Goal: Task Accomplishment & Management: Manage account settings

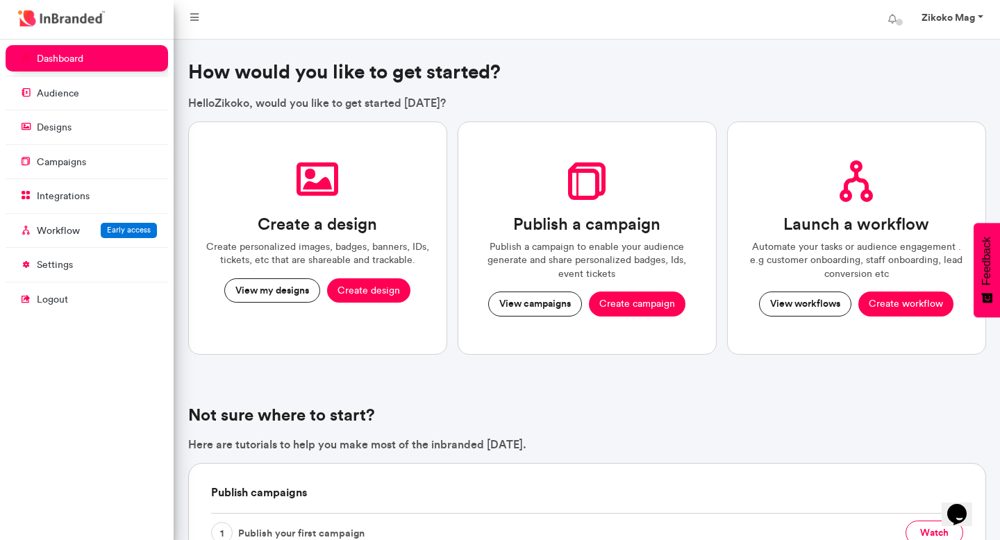
click at [980, 15] on link "Zikoko Mag" at bounding box center [951, 20] width 87 height 28
click at [199, 16] on icon at bounding box center [194, 18] width 8 height 10
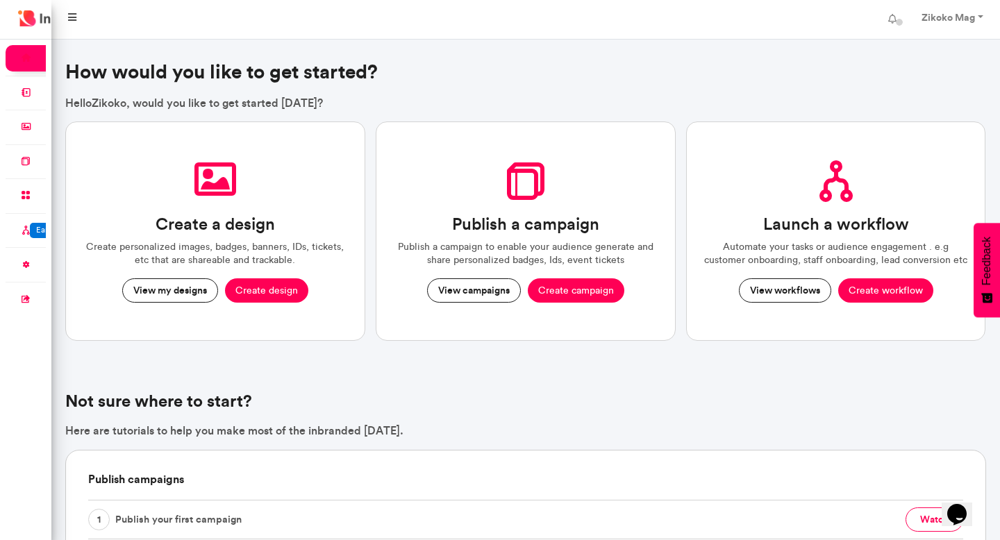
scroll to position [501, 51]
click at [76, 19] on link at bounding box center [72, 20] width 31 height 28
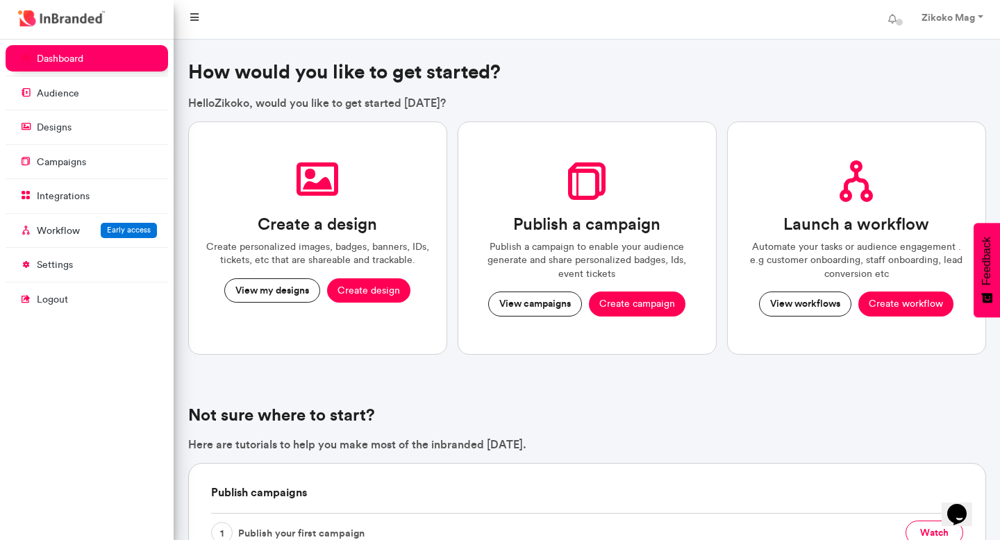
scroll to position [501, 174]
click at [953, 17] on strong "Zikoko Mag" at bounding box center [948, 17] width 53 height 13
click at [924, 60] on link "Account settings" at bounding box center [942, 57] width 114 height 20
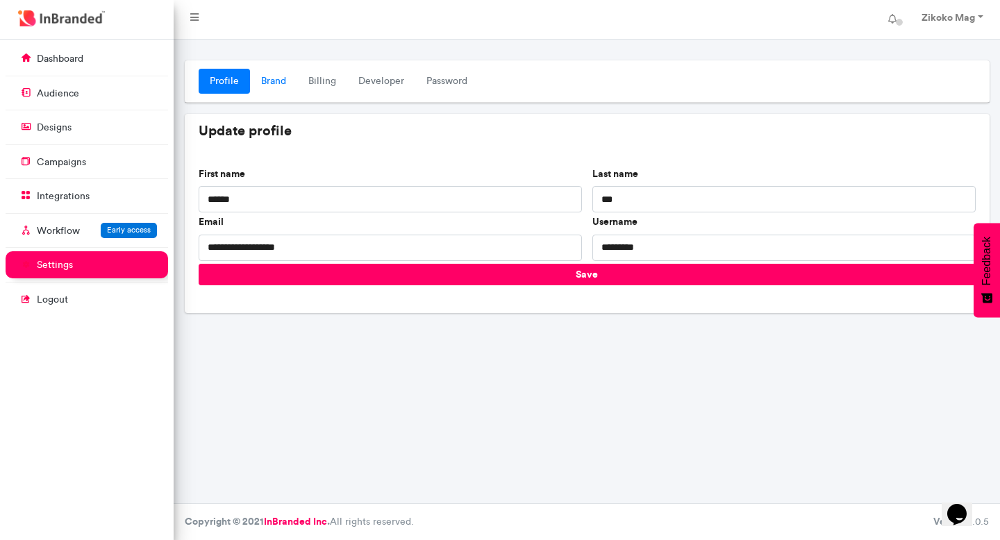
click at [268, 78] on link "Brand" at bounding box center [273, 81] width 47 height 25
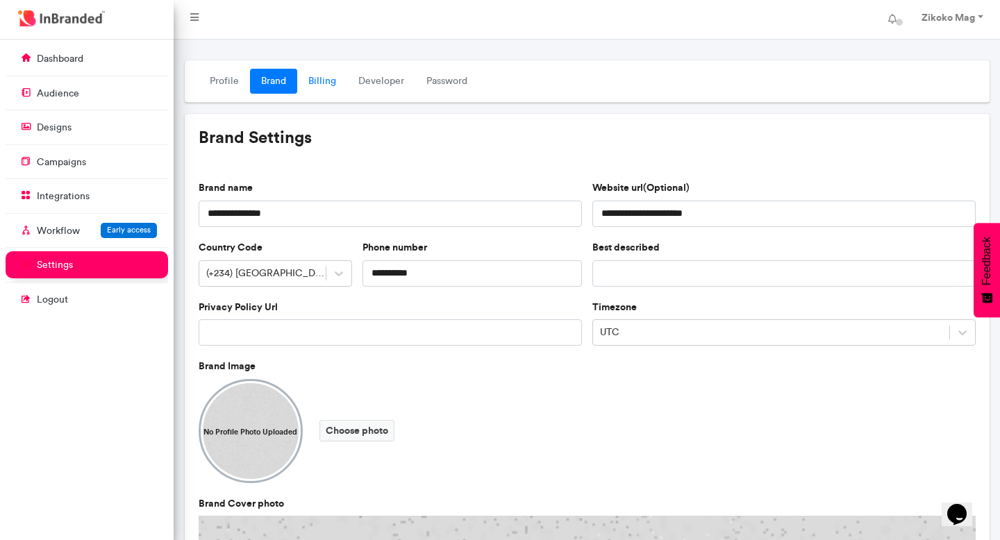
click at [314, 81] on link "Billing" at bounding box center [322, 81] width 50 height 25
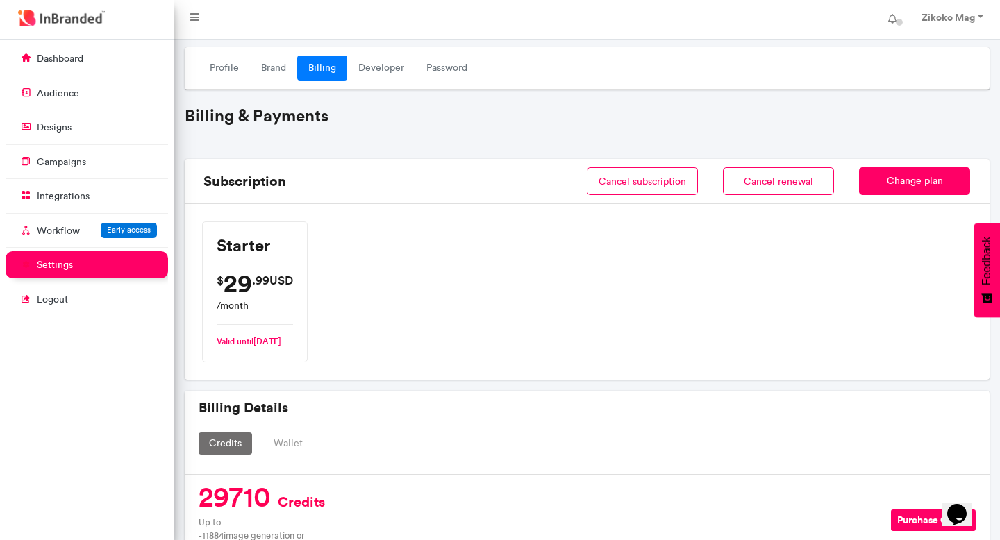
scroll to position [11, 0]
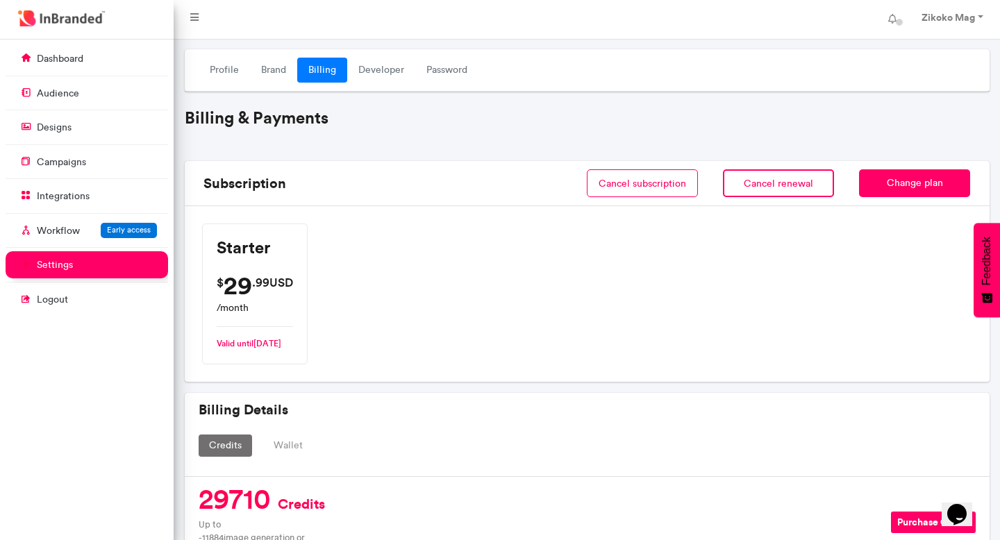
click at [749, 186] on button "Cancel renewal" at bounding box center [778, 183] width 111 height 28
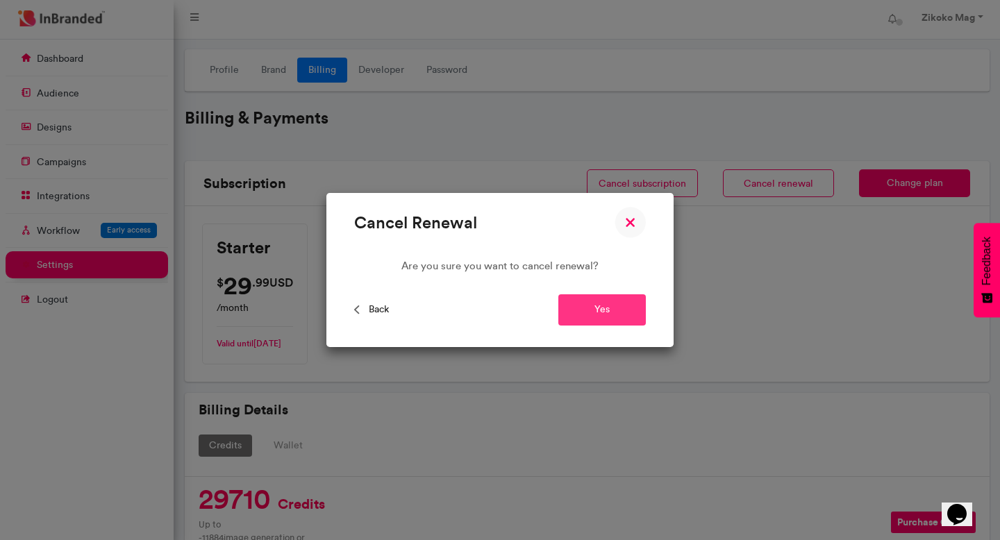
click at [600, 302] on button "Yes" at bounding box center [602, 309] width 88 height 31
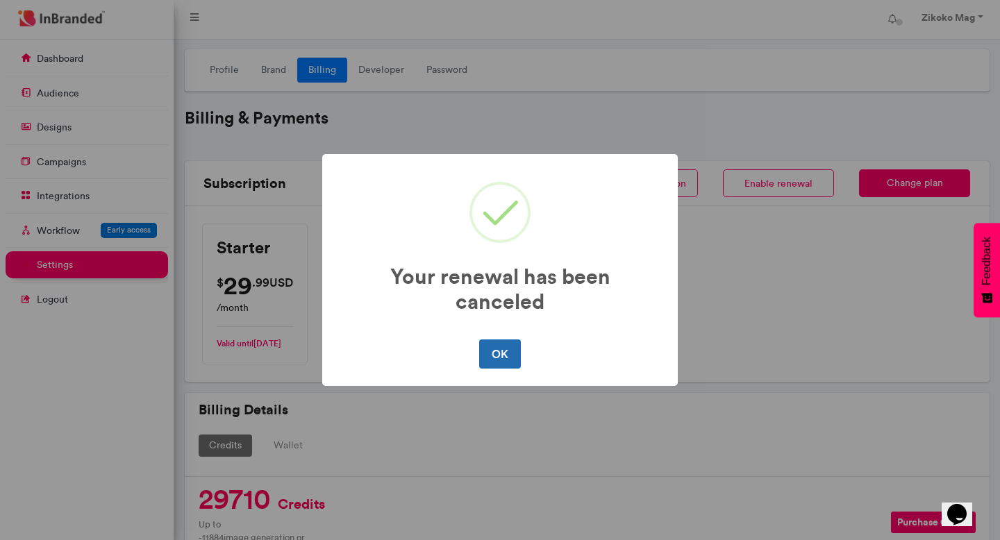
click at [497, 347] on button "OK" at bounding box center [499, 354] width 41 height 29
